Goal: Check status: Check status

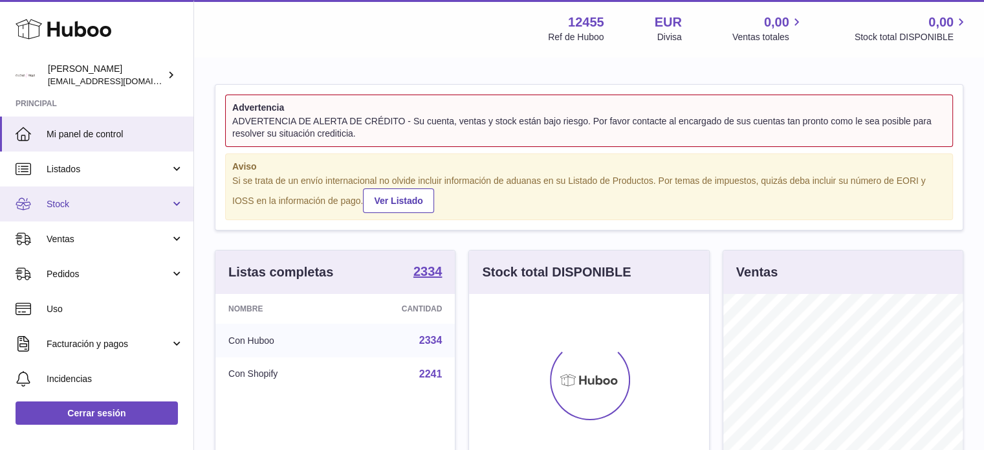
scroll to position [202, 240]
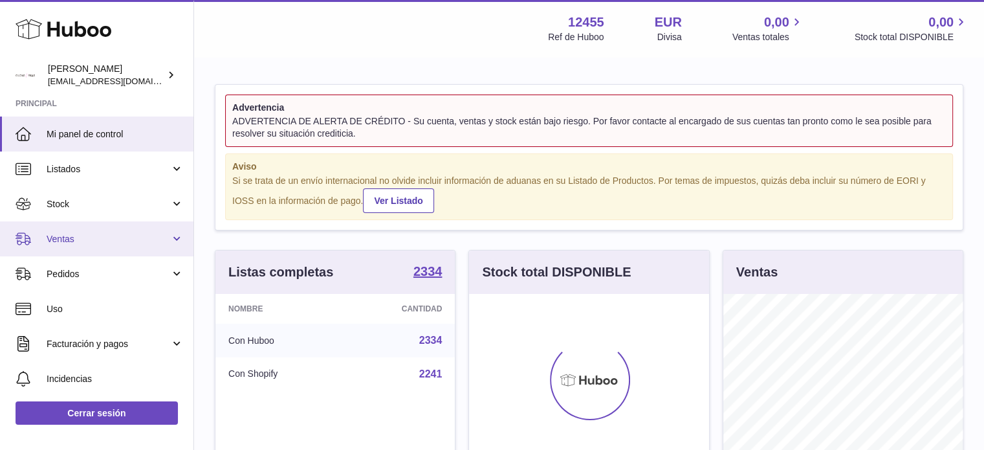
click at [104, 237] on span "Ventas" at bounding box center [109, 239] width 124 height 12
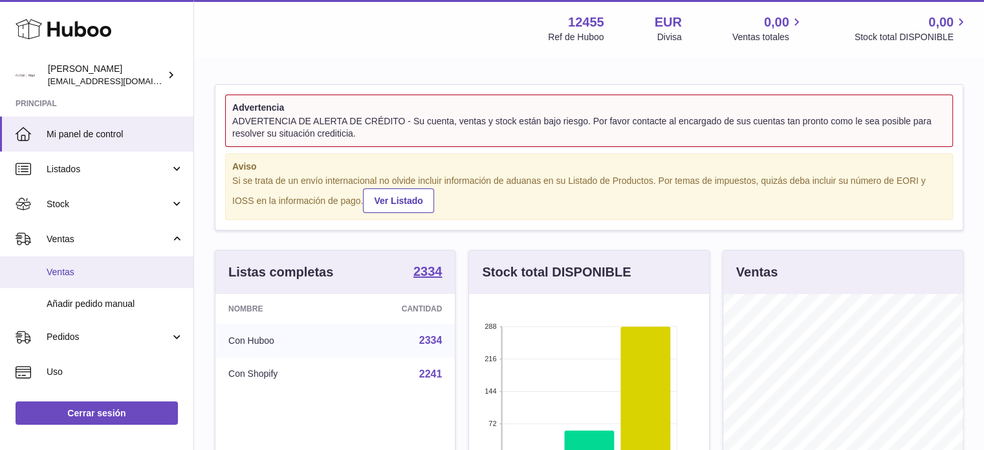
click at [101, 267] on span "Ventas" at bounding box center [115, 272] width 137 height 12
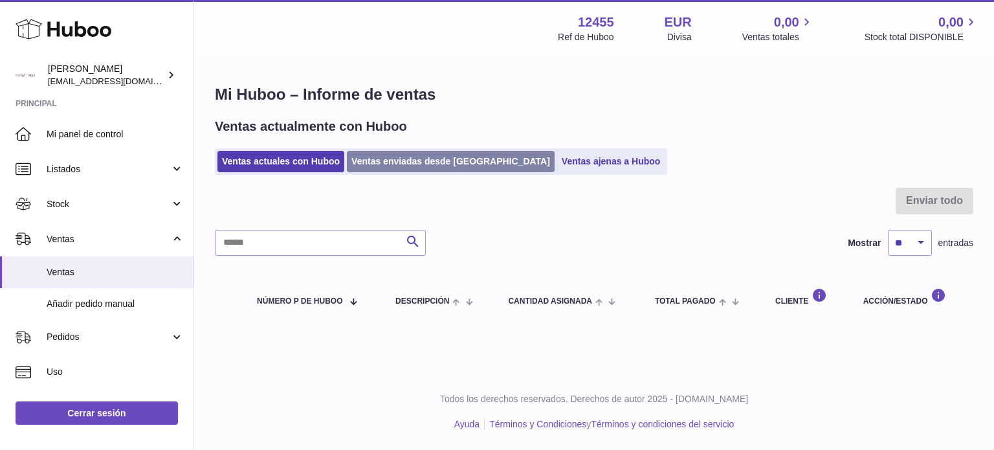
click at [395, 157] on link "Ventas enviadas desde Huboo" at bounding box center [451, 161] width 208 height 21
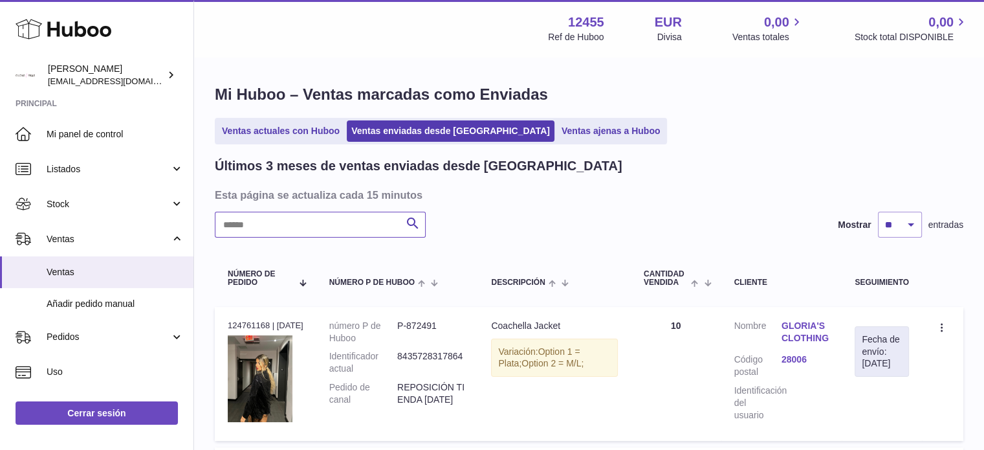
click at [347, 230] on input "text" at bounding box center [320, 225] width 211 height 26
paste input "**********"
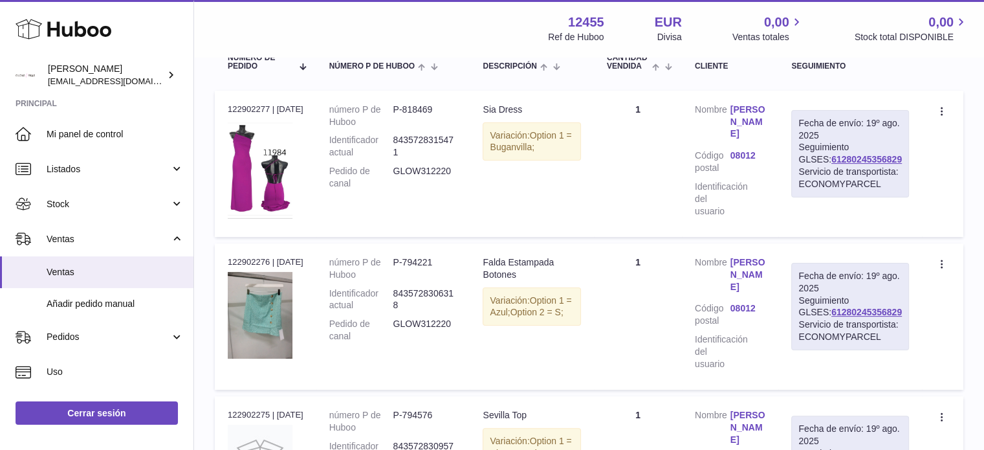
scroll to position [194, 0]
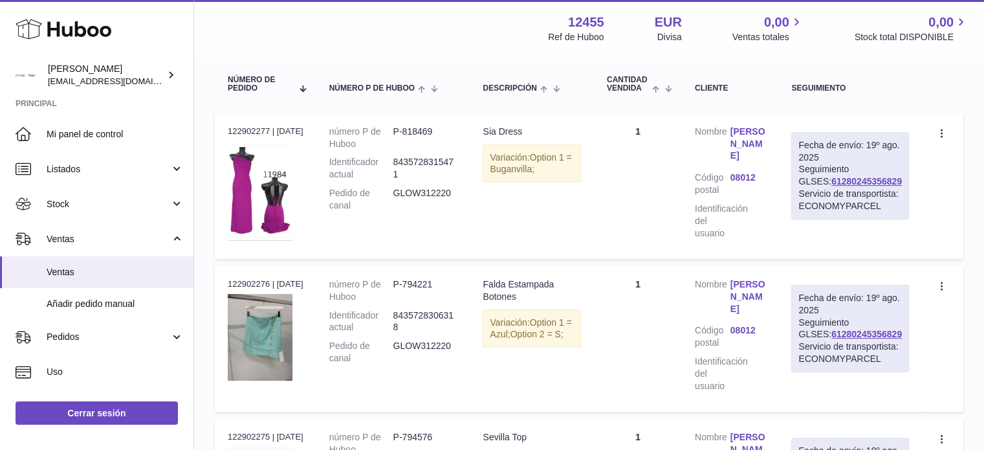
type input "**********"
drag, startPoint x: 548, startPoint y: 131, endPoint x: 489, endPoint y: 135, distance: 59.0
click at [489, 135] on td "Descripción Sia Dress Variación: Option 1 = Buganvilla;" at bounding box center [532, 186] width 124 height 146
copy div "Sia Dress"
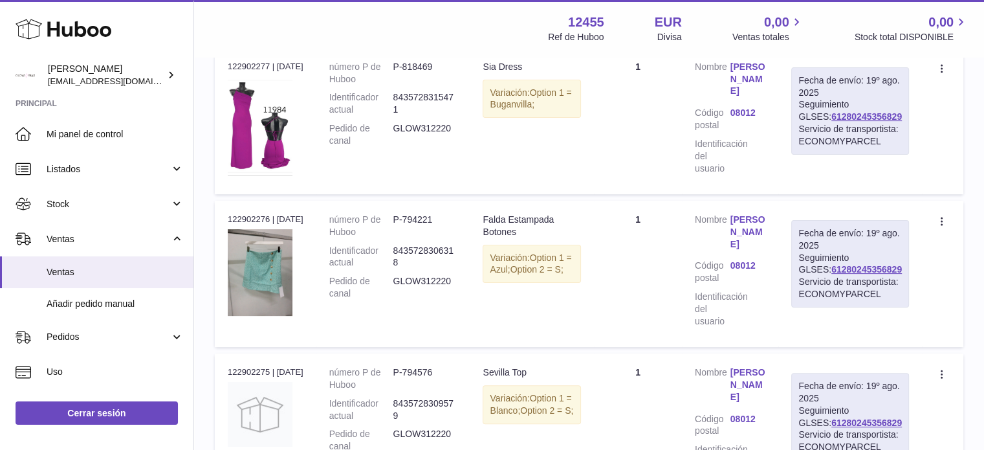
drag, startPoint x: 536, startPoint y: 236, endPoint x: 486, endPoint y: 217, distance: 53.3
click at [486, 217] on td "Descripción Falda Estampada Botones Variación: Option 1 = Azul; Option 2 = S;" at bounding box center [532, 274] width 124 height 146
copy div "Falda Estampada Botones"
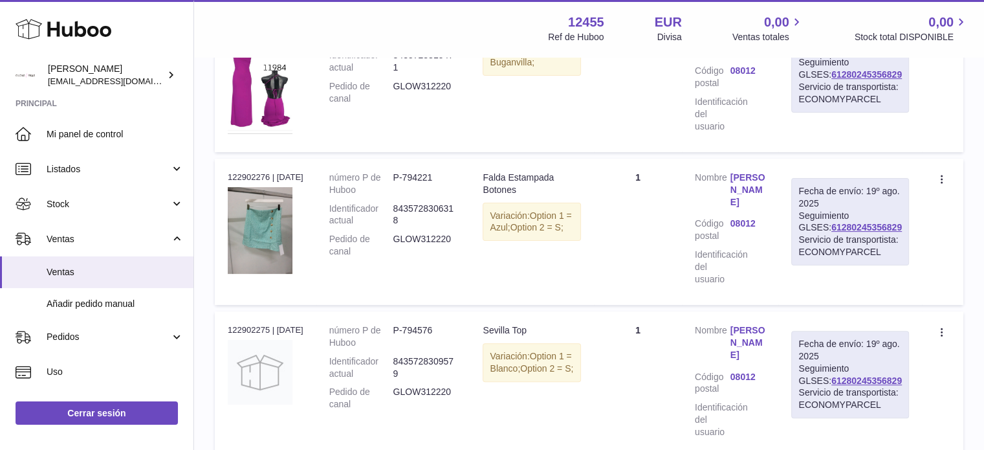
scroll to position [324, 0]
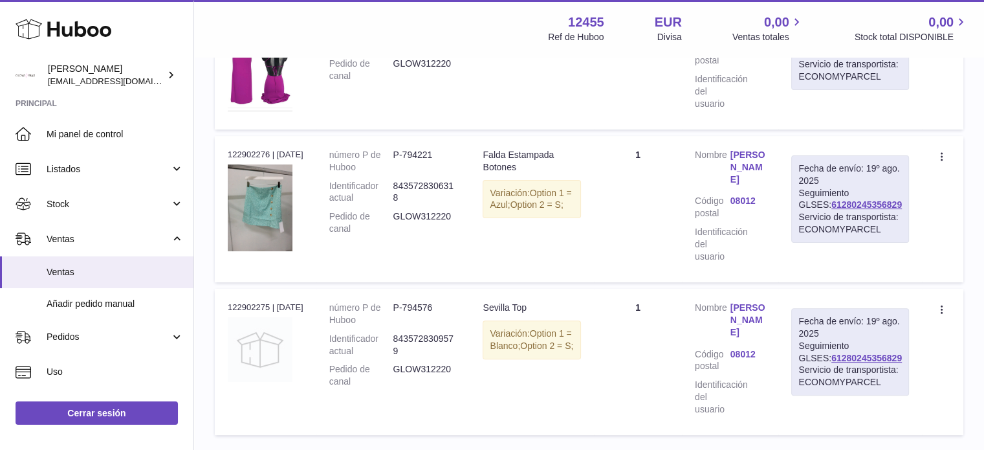
click at [265, 362] on img at bounding box center [260, 349] width 65 height 65
drag, startPoint x: 567, startPoint y: 316, endPoint x: 494, endPoint y: 318, distance: 73.2
click at [494, 314] on div "Sevilla Top" at bounding box center [532, 308] width 98 height 12
copy div "Sevilla Top"
